Goal: Task Accomplishment & Management: Use online tool/utility

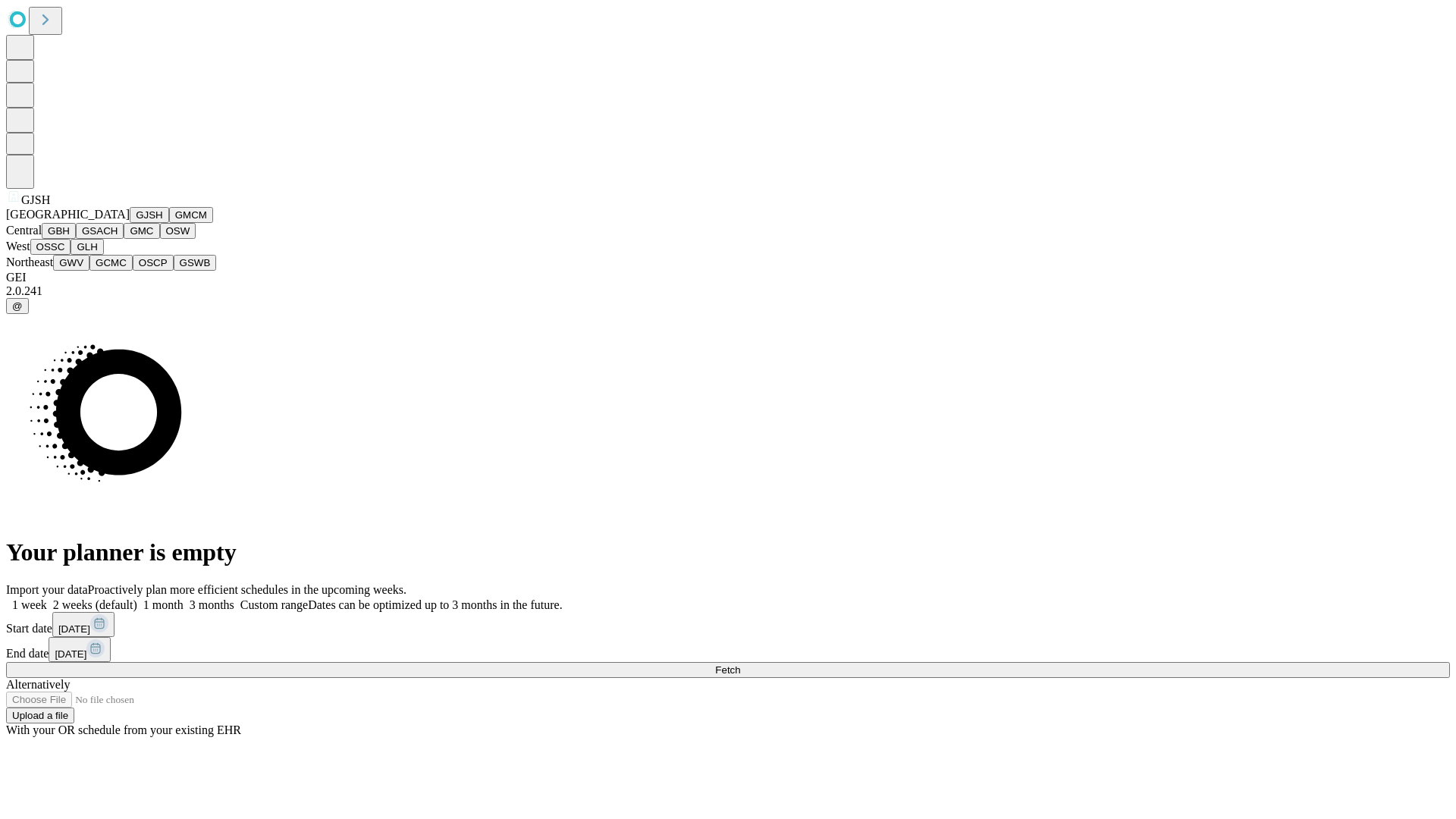
click at [129, 223] on button "GJSH" at bounding box center [149, 215] width 40 height 16
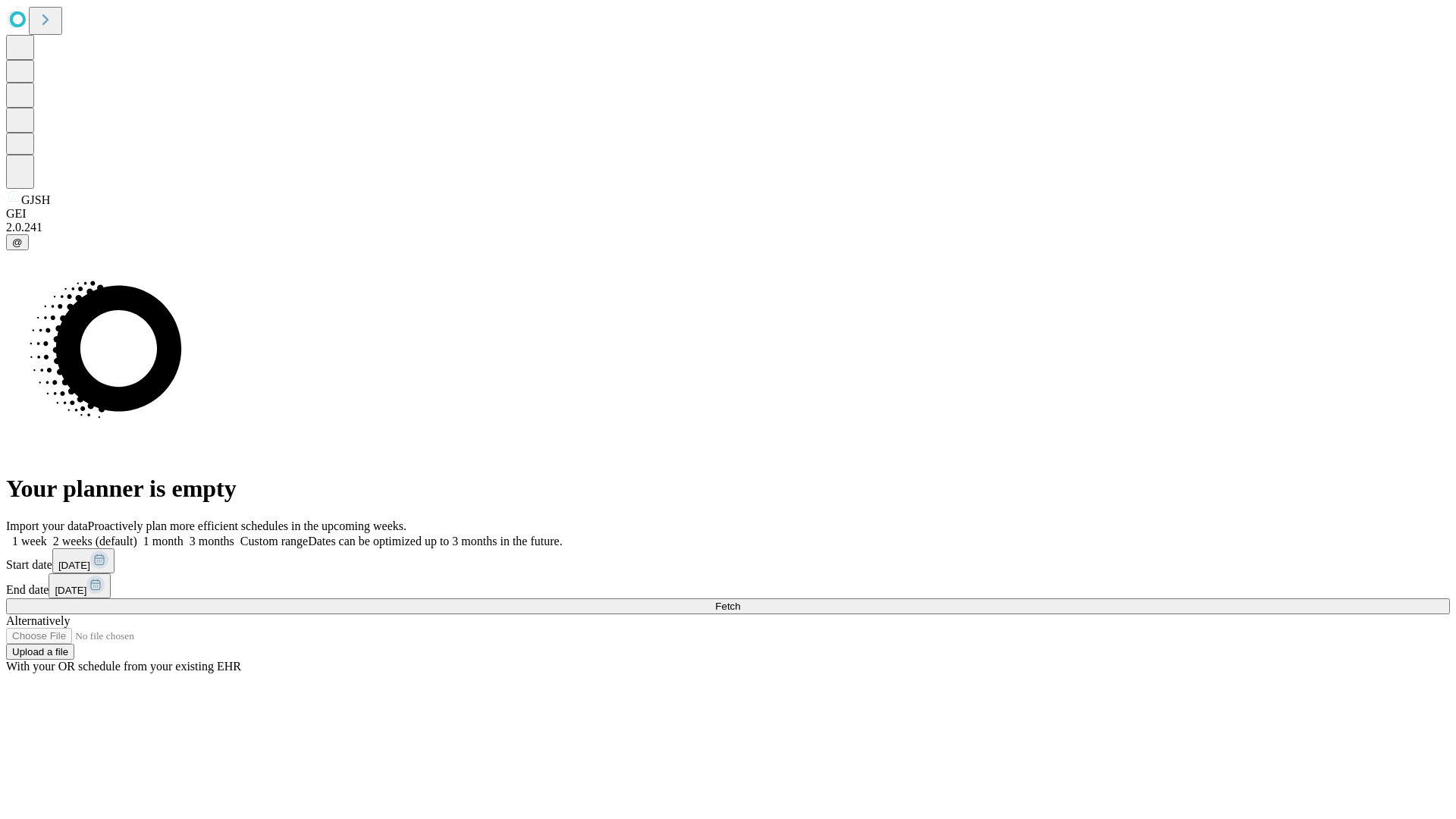
click at [184, 535] on label "1 month" at bounding box center [160, 541] width 47 height 13
click at [740, 600] on span "Fetch" at bounding box center [728, 606] width 25 height 12
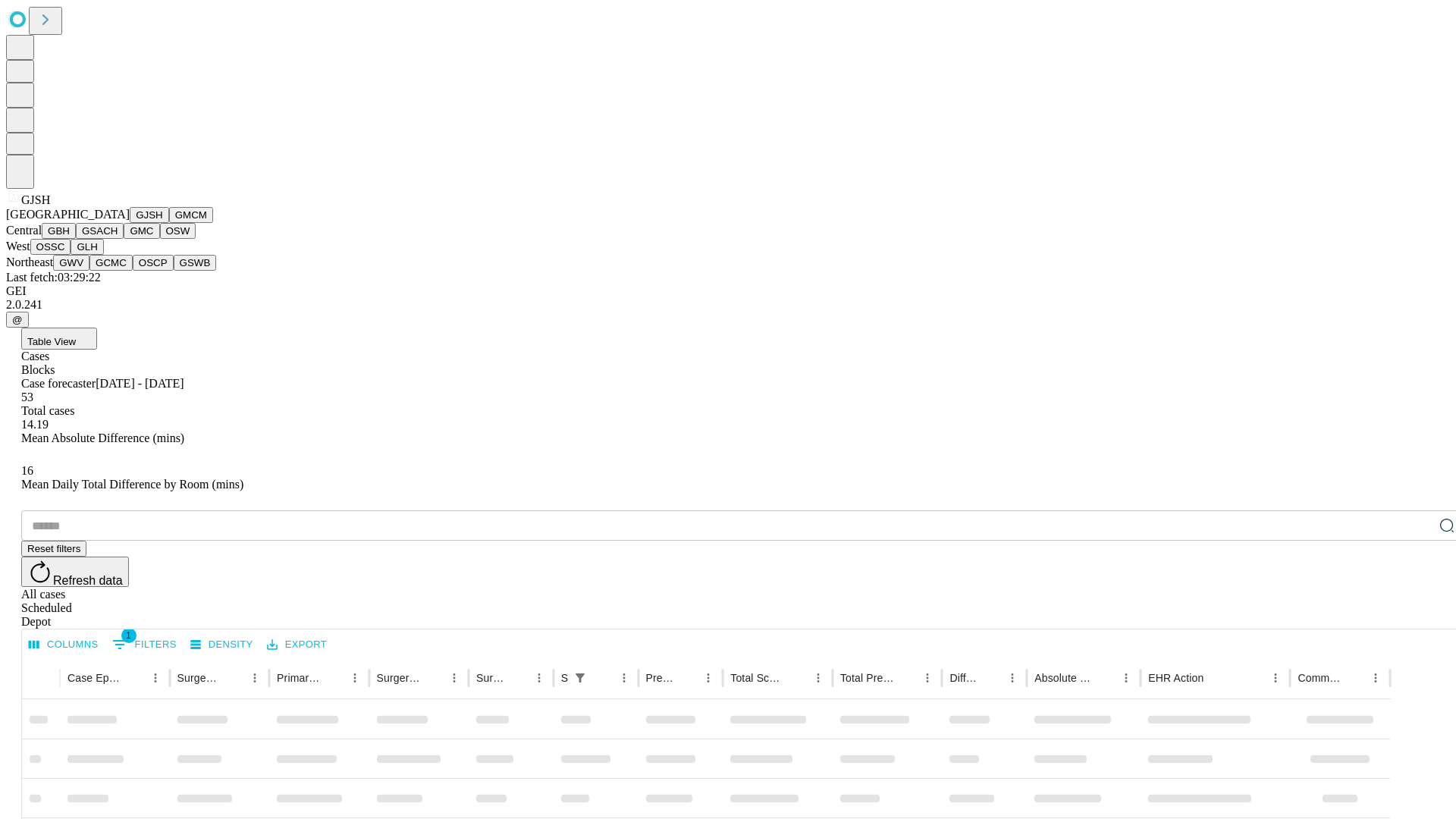
click at [169, 223] on button "GMCM" at bounding box center [191, 215] width 44 height 16
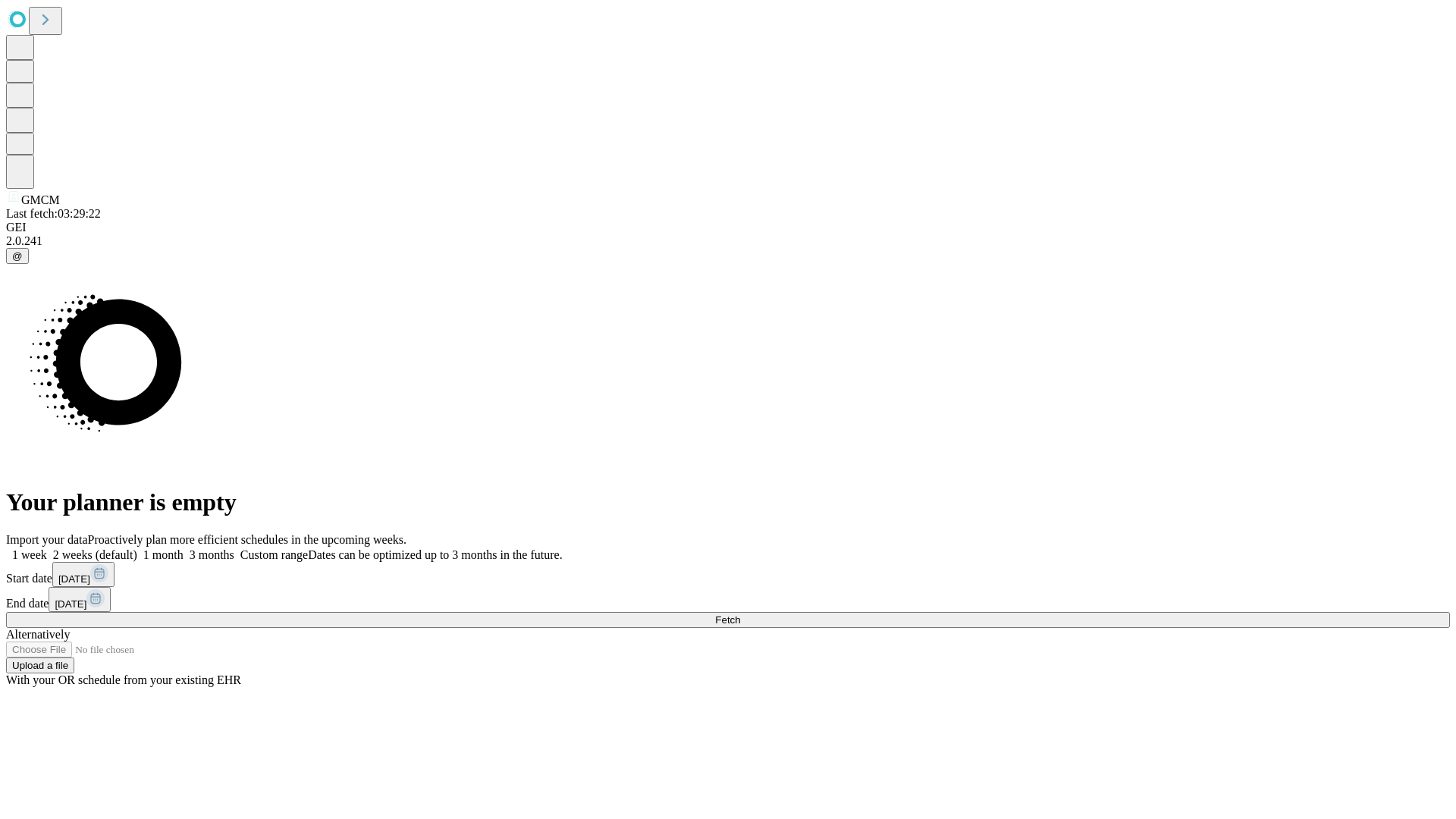
click at [184, 549] on label "1 month" at bounding box center [160, 554] width 47 height 13
click at [740, 614] on span "Fetch" at bounding box center [728, 620] width 25 height 12
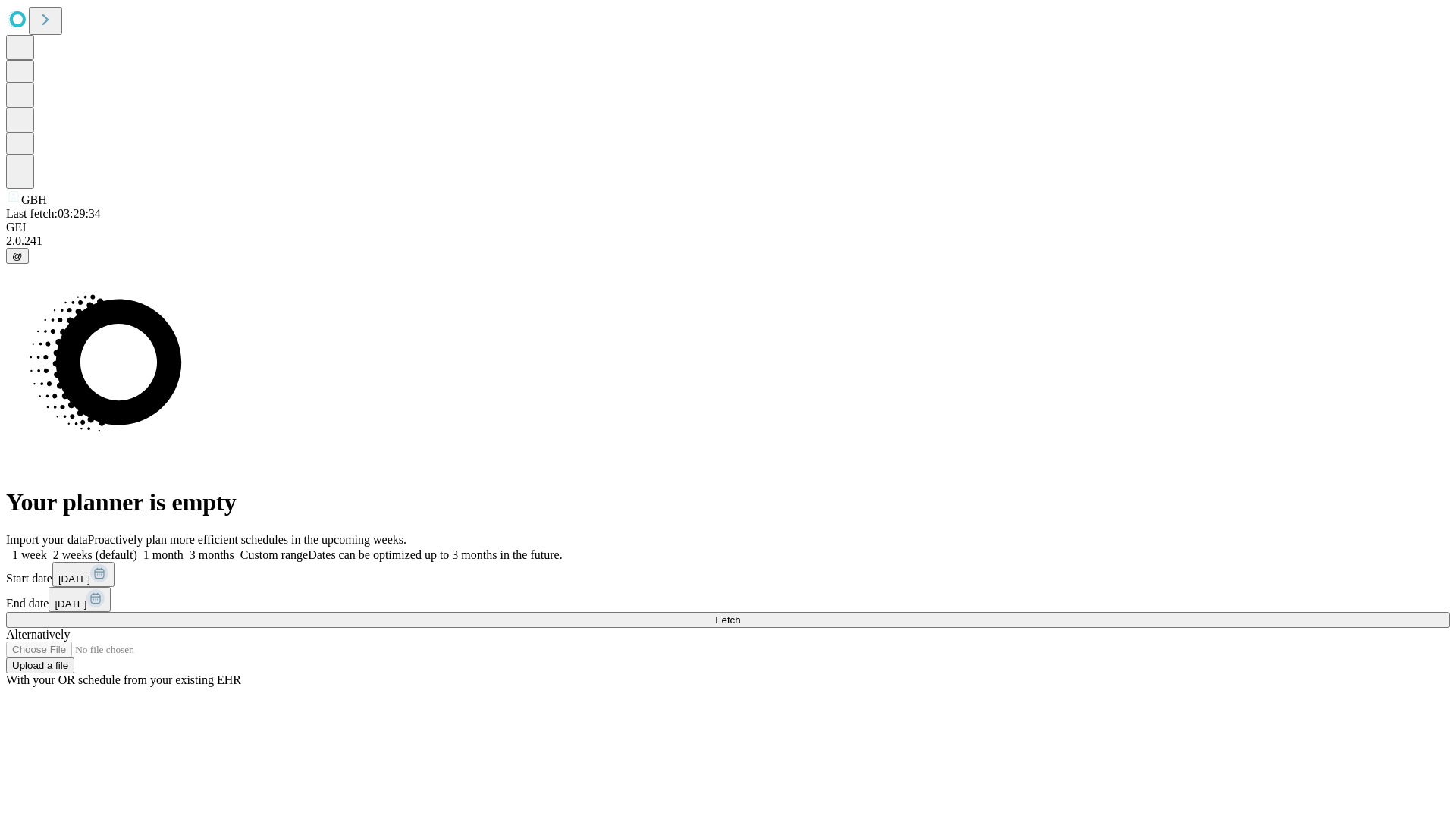
click at [740, 614] on span "Fetch" at bounding box center [728, 620] width 25 height 12
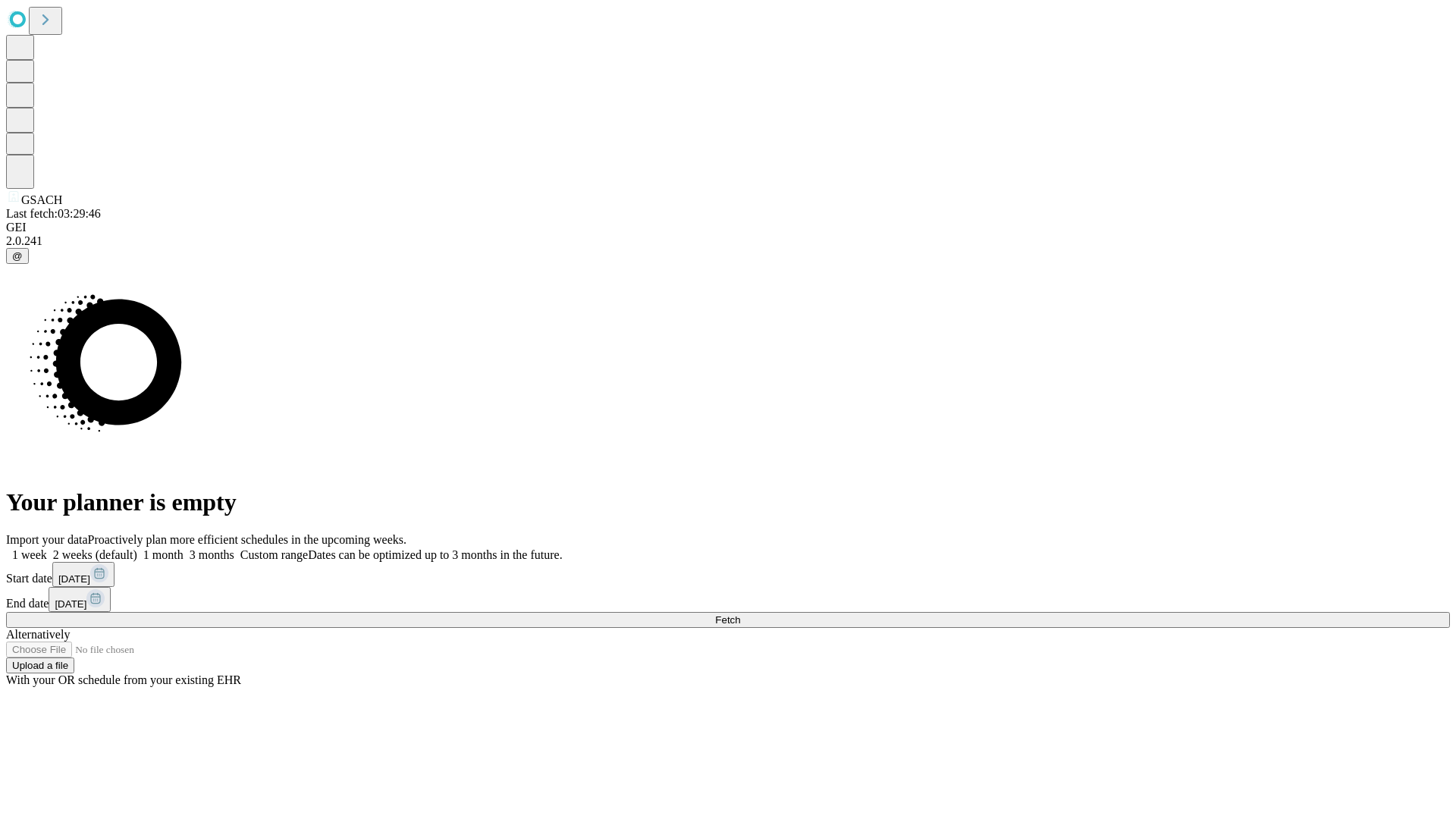
click at [184, 549] on label "1 month" at bounding box center [160, 554] width 47 height 13
click at [740, 614] on span "Fetch" at bounding box center [728, 620] width 25 height 12
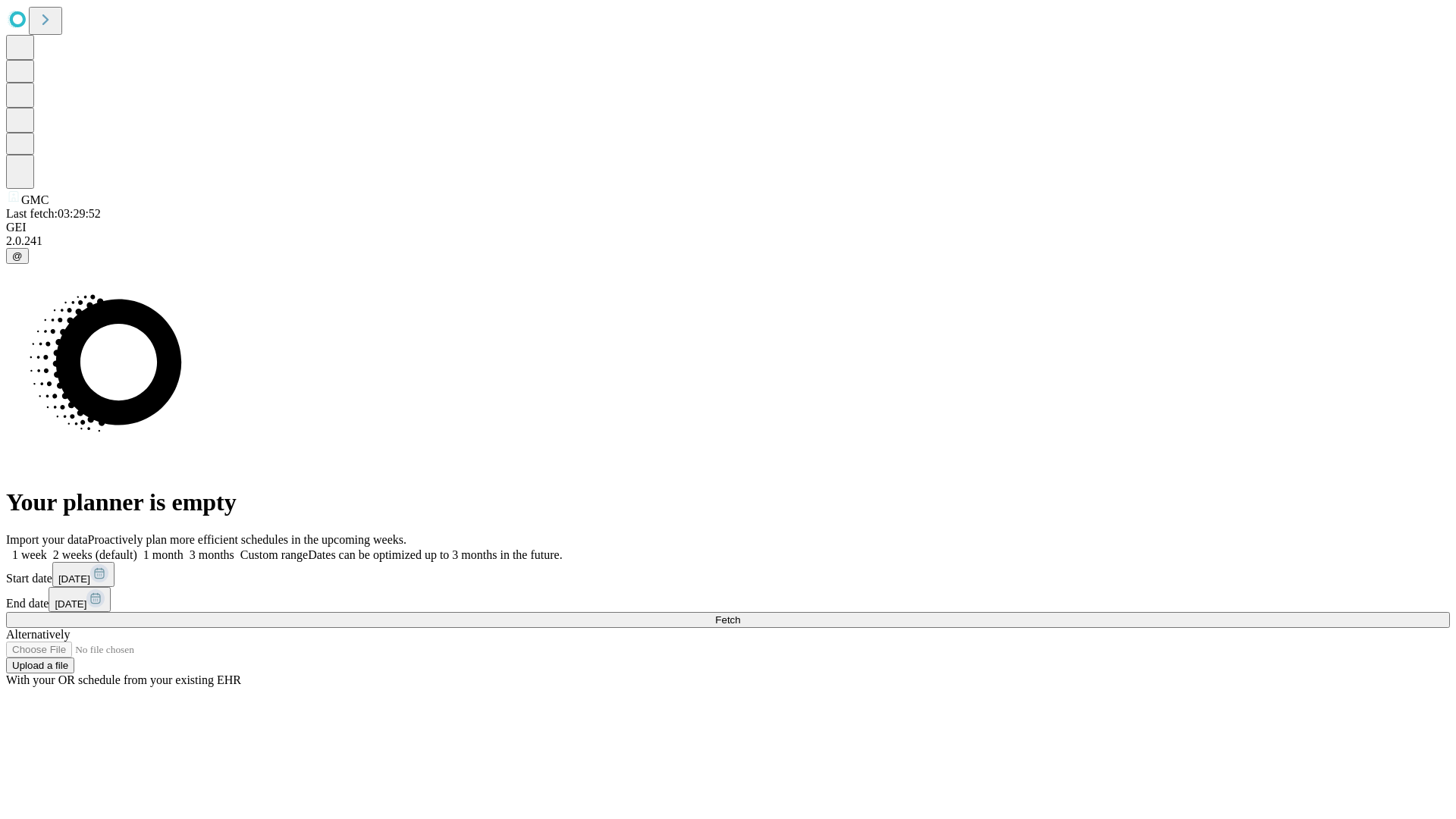
click at [184, 549] on label "1 month" at bounding box center [160, 554] width 47 height 13
click at [740, 614] on span "Fetch" at bounding box center [728, 620] width 25 height 12
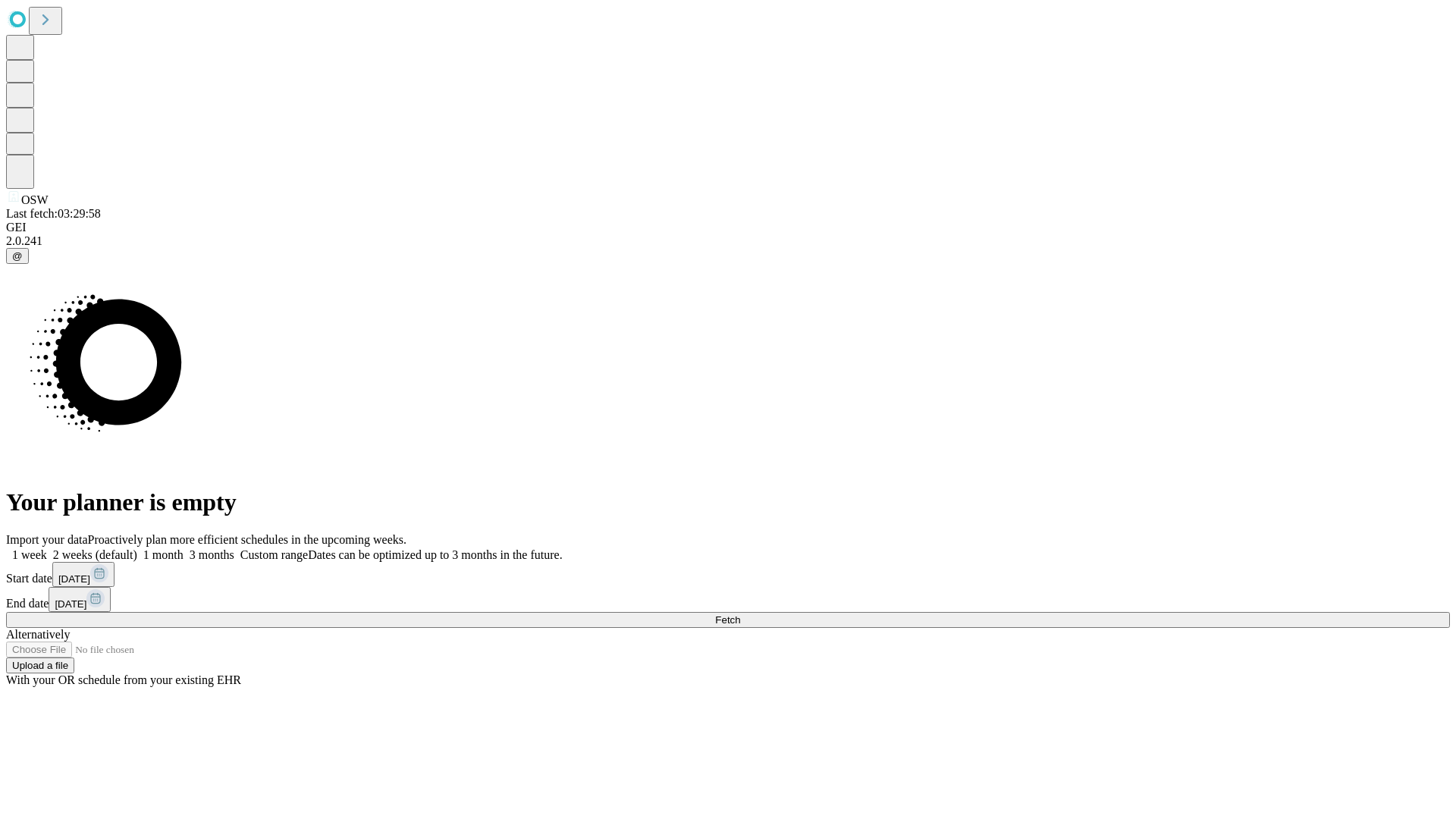
click at [740, 614] on span "Fetch" at bounding box center [728, 620] width 25 height 12
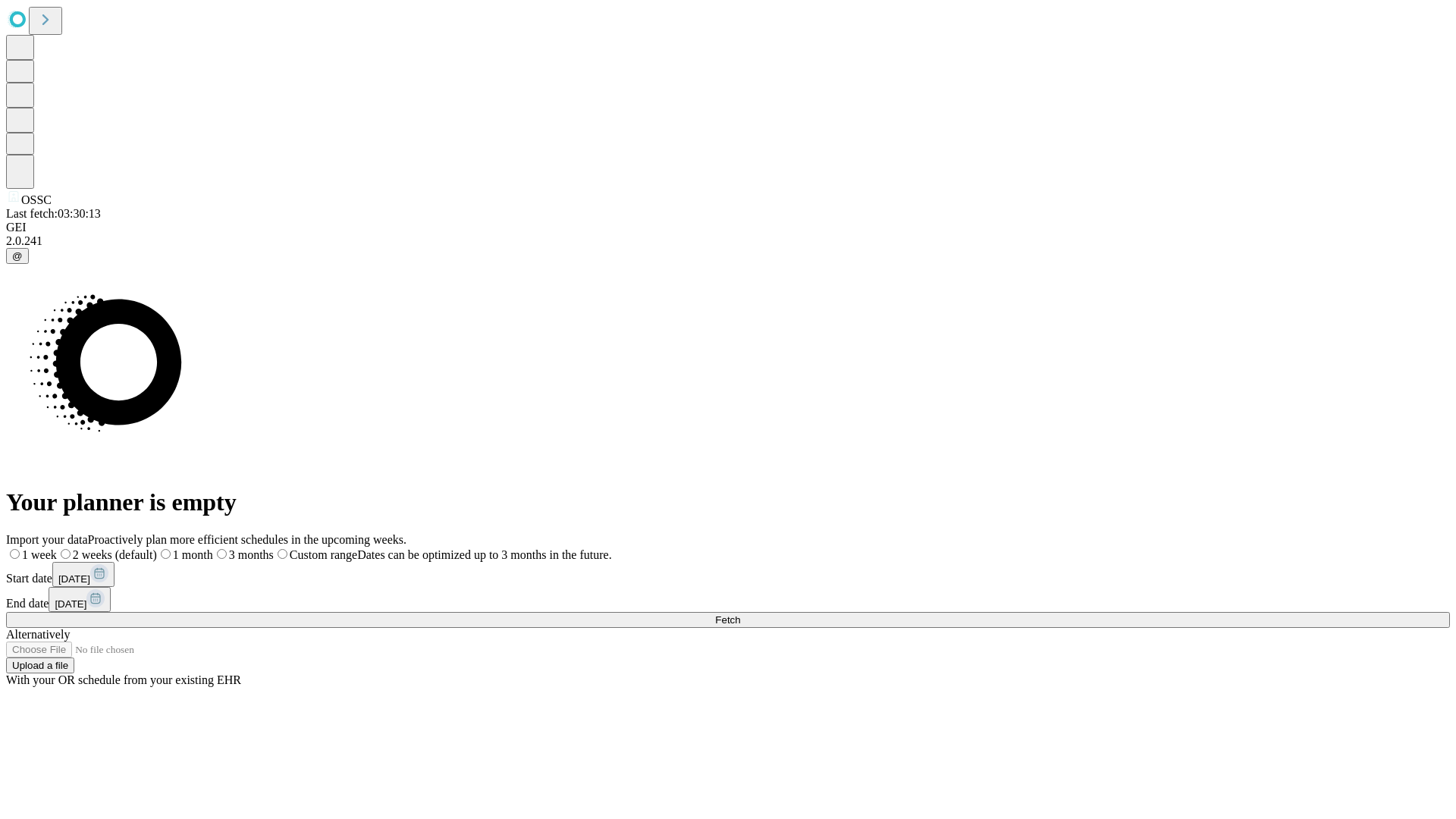
click at [213, 549] on label "1 month" at bounding box center [185, 554] width 56 height 13
click at [740, 614] on span "Fetch" at bounding box center [728, 620] width 25 height 12
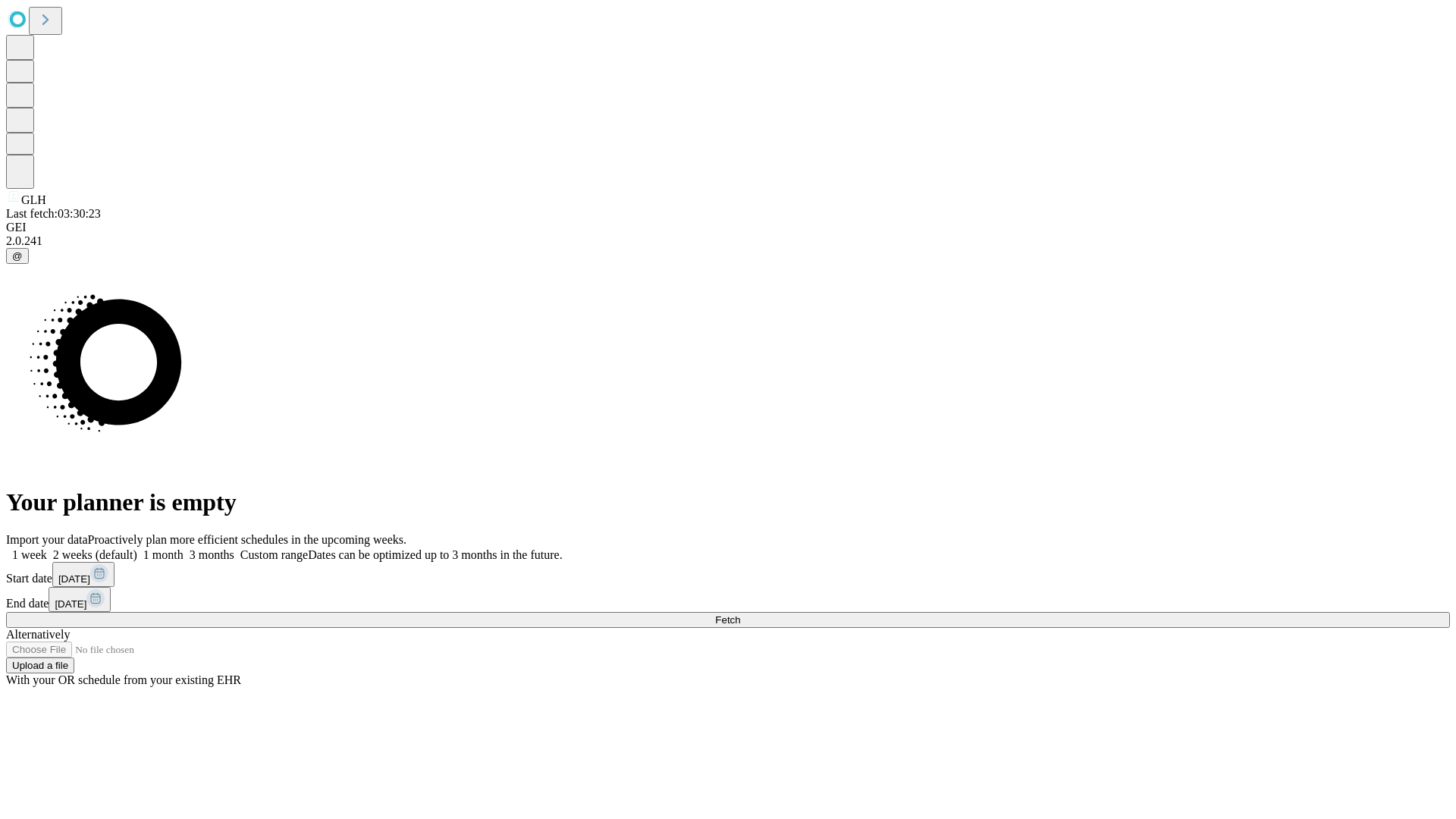
click at [184, 549] on label "1 month" at bounding box center [160, 554] width 47 height 13
click at [740, 614] on span "Fetch" at bounding box center [728, 620] width 25 height 12
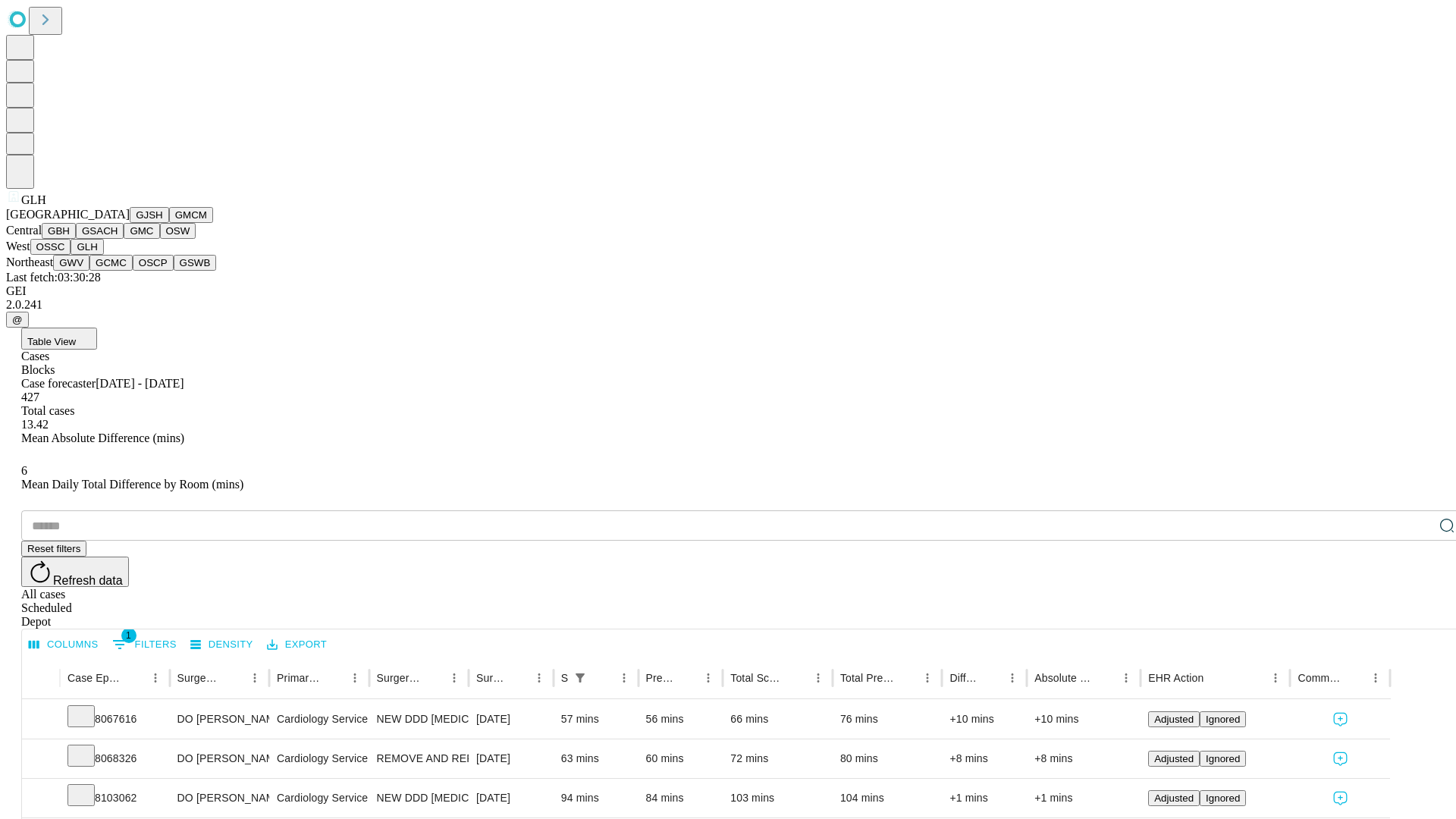
click at [89, 270] on button "GWV" at bounding box center [71, 263] width 36 height 16
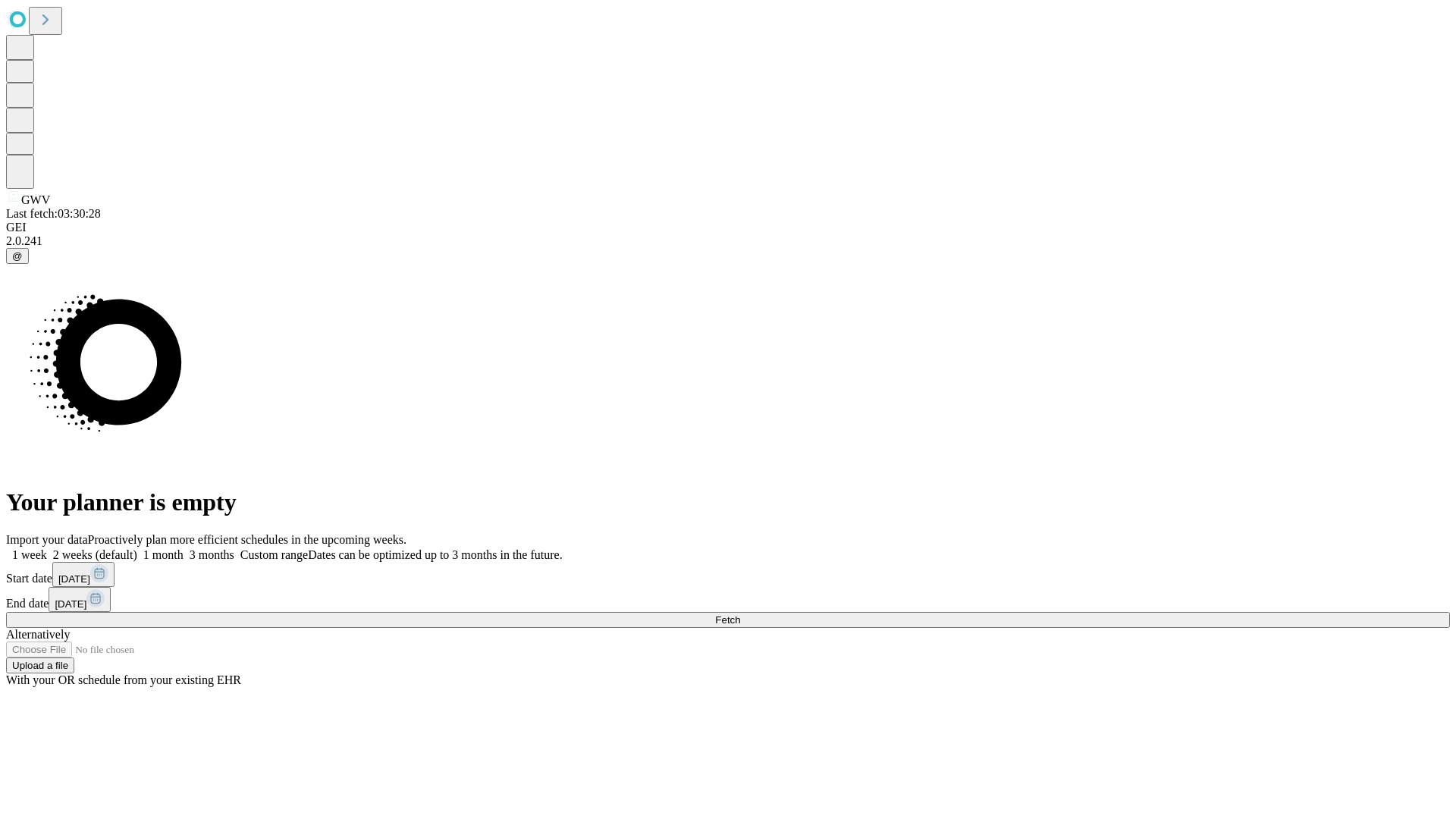
click at [740, 614] on span "Fetch" at bounding box center [728, 620] width 25 height 12
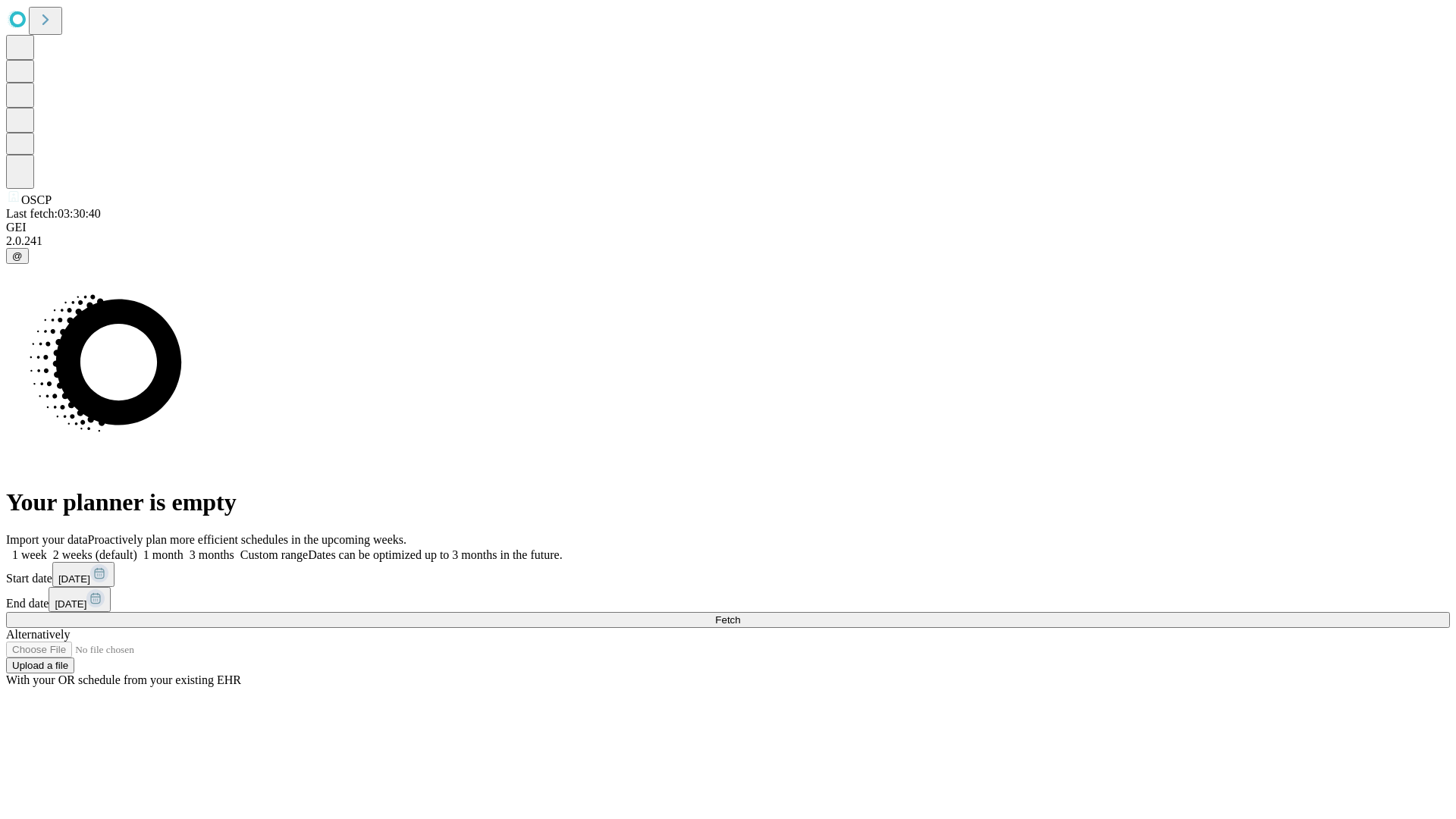
click at [184, 549] on label "1 month" at bounding box center [160, 554] width 47 height 13
click at [740, 614] on span "Fetch" at bounding box center [728, 620] width 25 height 12
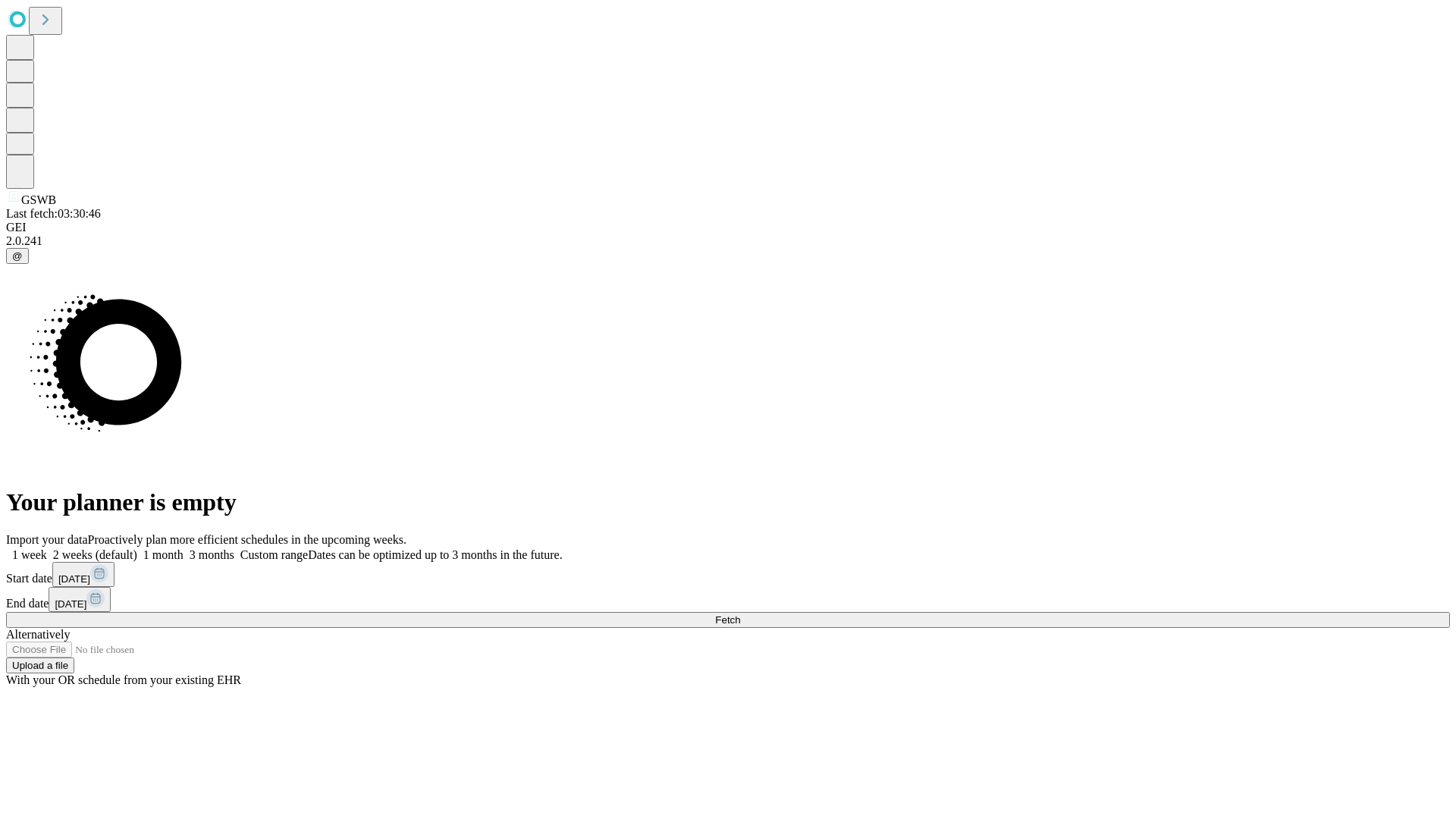
click at [740, 614] on span "Fetch" at bounding box center [728, 620] width 25 height 12
